Goal: Find specific page/section: Find specific page/section

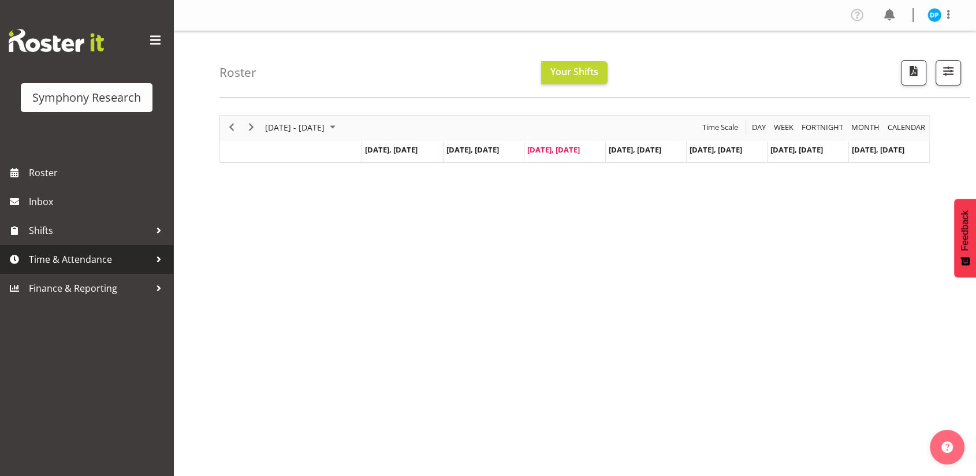
click at [69, 260] on span "Time & Attendance" at bounding box center [89, 259] width 121 height 17
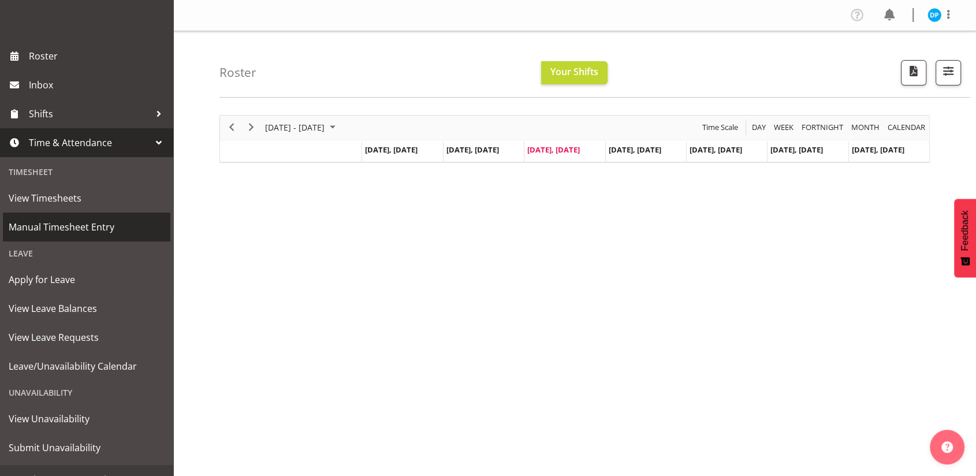
scroll to position [134, 0]
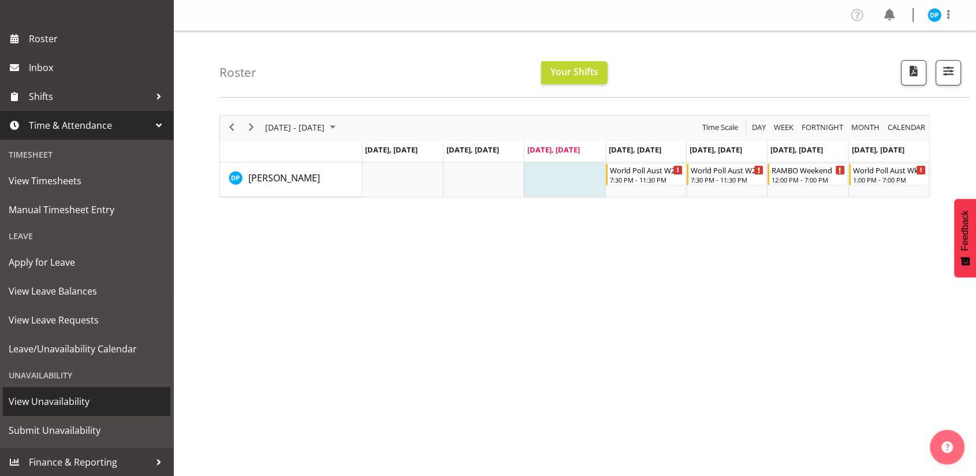
click at [49, 403] on span "View Unavailability" at bounding box center [87, 401] width 156 height 17
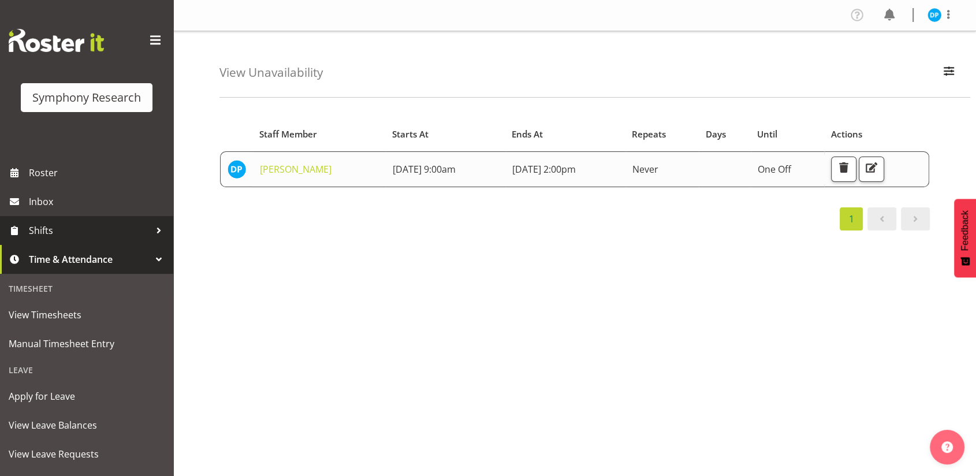
click at [76, 237] on span "Shifts" at bounding box center [89, 230] width 121 height 17
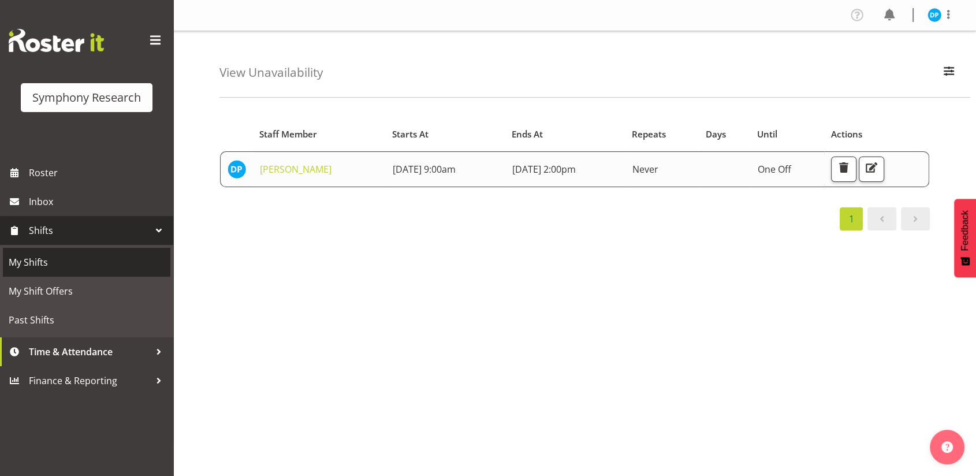
click at [58, 268] on span "My Shifts" at bounding box center [87, 262] width 156 height 17
